Goal: Task Accomplishment & Management: Manage account settings

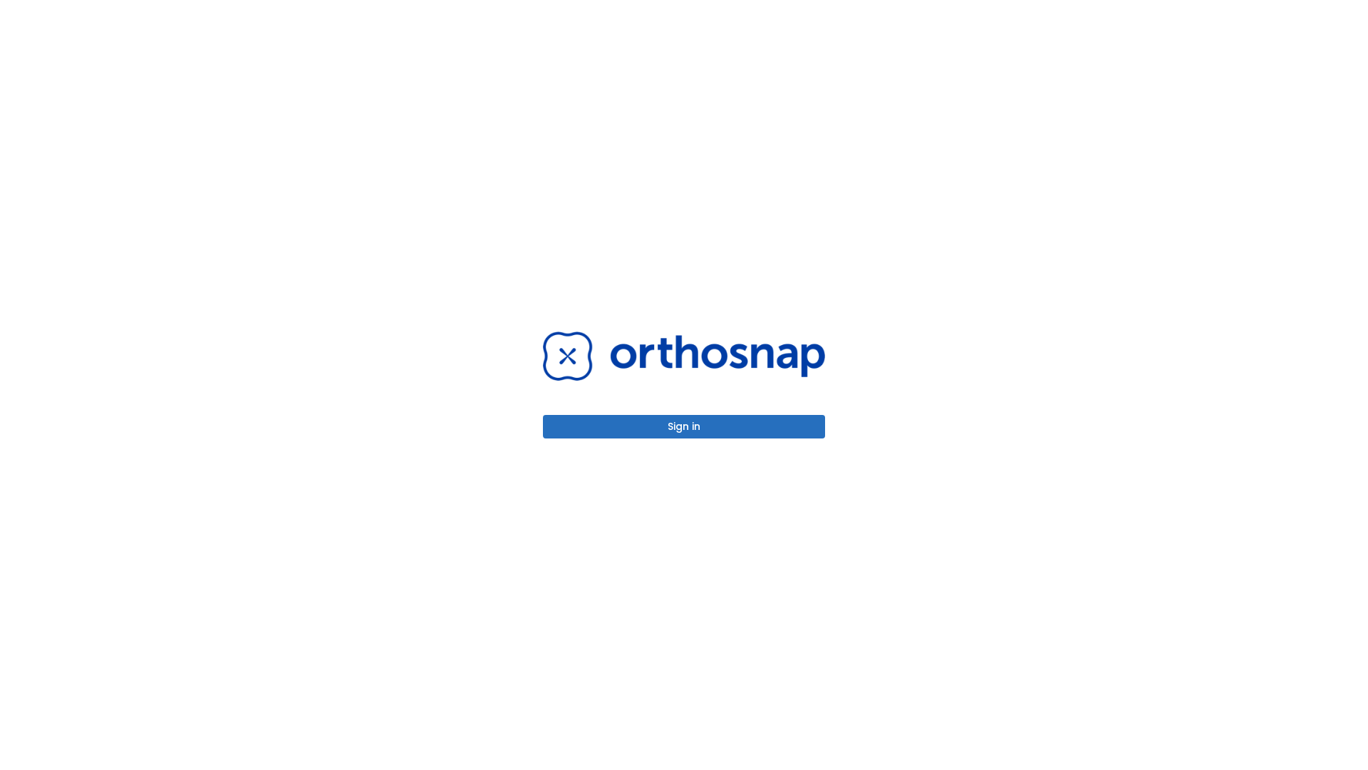
click at [684, 426] on button "Sign in" at bounding box center [684, 427] width 282 height 24
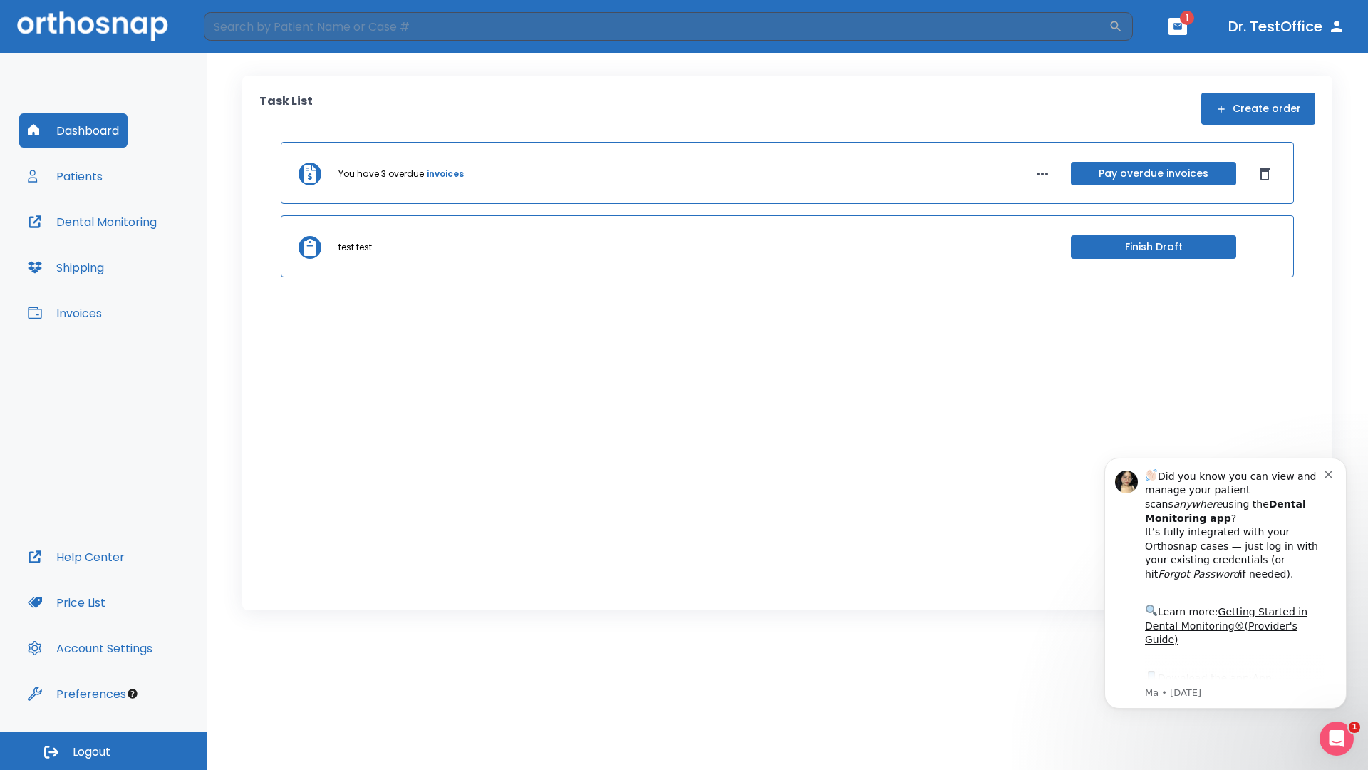
click at [103, 750] on span "Logout" at bounding box center [92, 752] width 38 height 16
